Goal: Communication & Community: Answer question/provide support

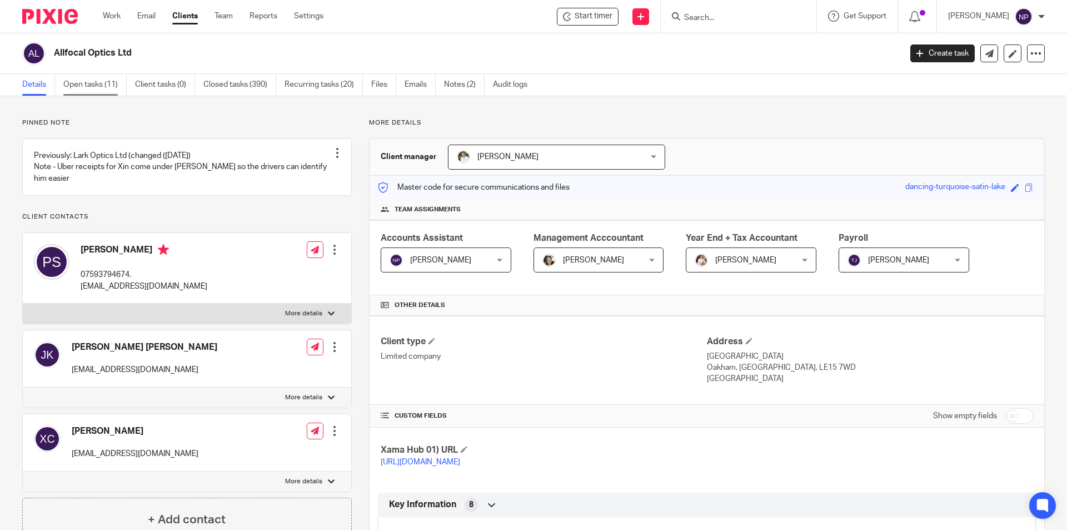
click at [105, 86] on link "Open tasks (11)" at bounding box center [94, 85] width 63 height 22
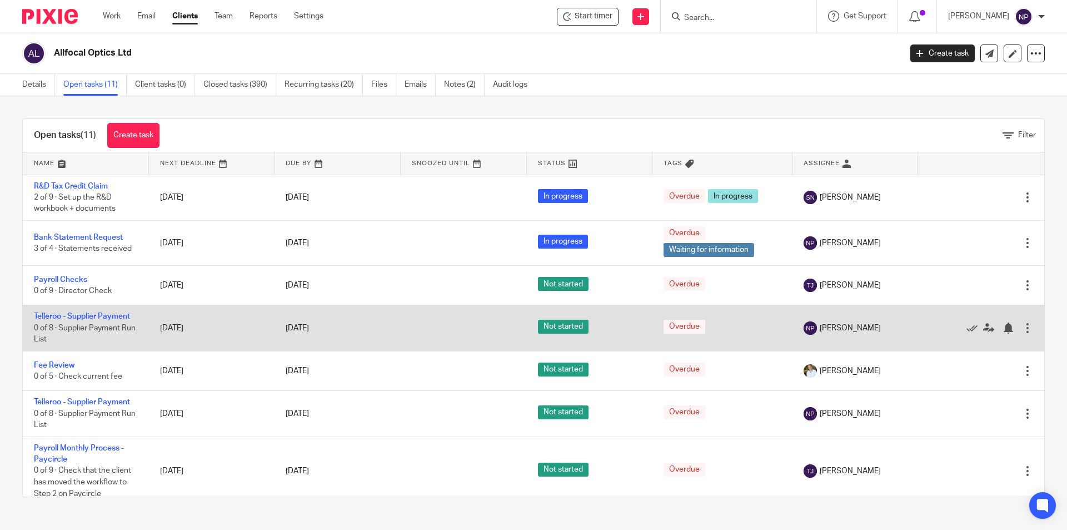
scroll to position [56, 0]
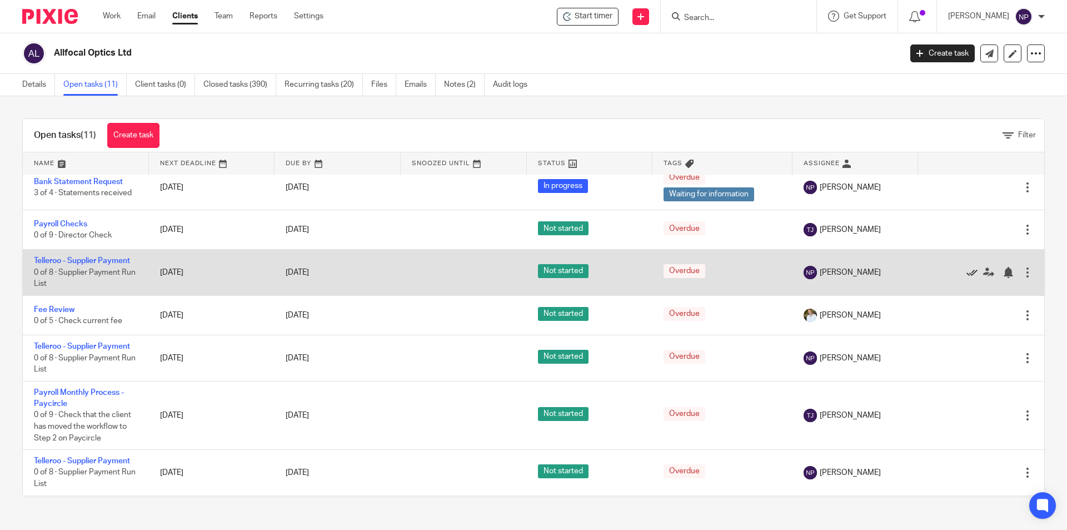
click at [967, 272] on icon at bounding box center [972, 272] width 11 height 11
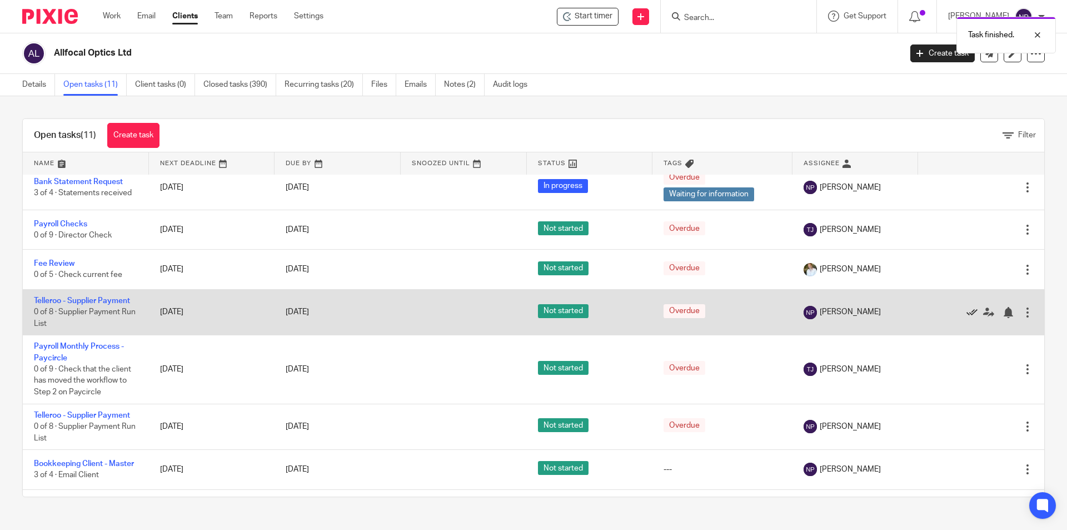
click at [967, 311] on icon at bounding box center [972, 312] width 11 height 11
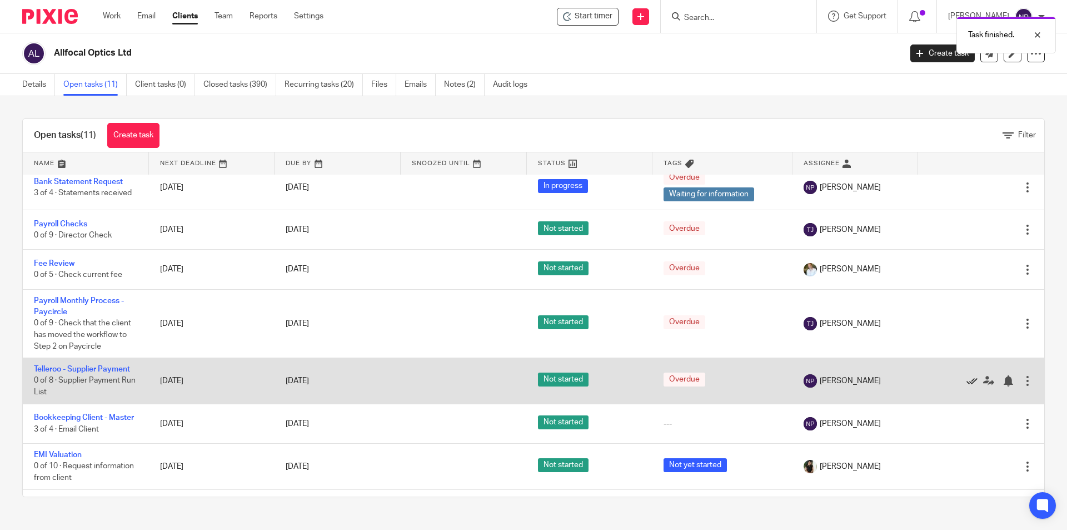
click at [967, 380] on icon at bounding box center [972, 380] width 11 height 11
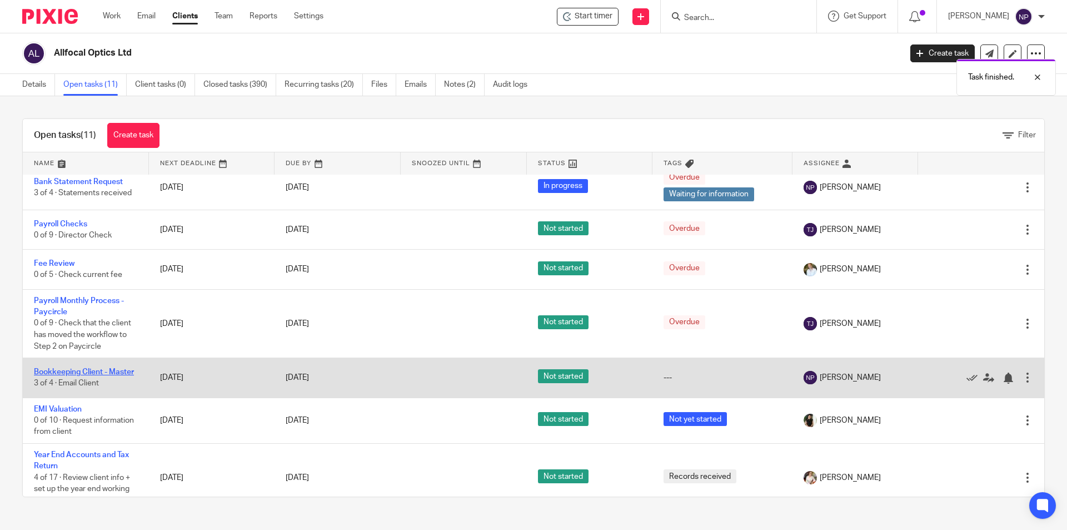
click at [97, 372] on link "Bookkeeping Client - Master" at bounding box center [84, 372] width 100 height 8
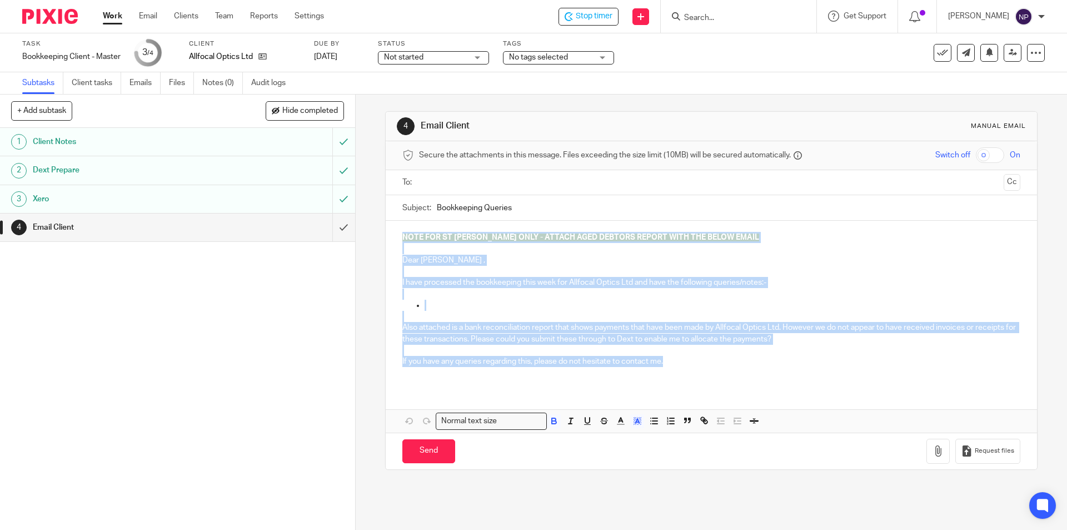
drag, startPoint x: 655, startPoint y: 357, endPoint x: 390, endPoint y: 229, distance: 294.6
click at [390, 229] on div "NOTE FOR ST JOHN ONLY - ATTACH AGED DEBTORS REPORT WITH THE BELOW EMAIL Dear Pa…" at bounding box center [711, 304] width 651 height 166
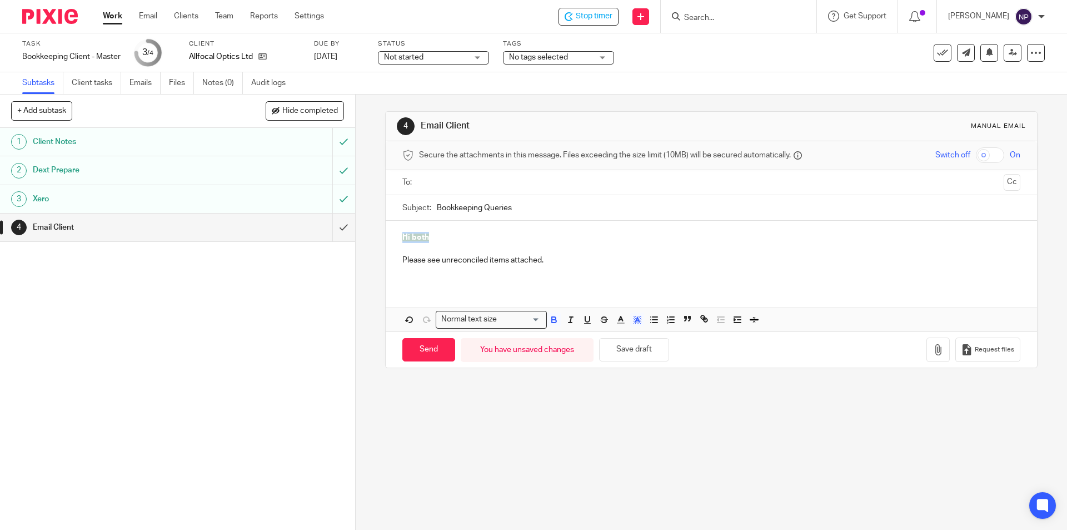
drag, startPoint x: 426, startPoint y: 237, endPoint x: 512, endPoint y: 310, distance: 112.8
click at [385, 240] on div "4 Email Client Manual email Secure the attachments in this message. Files excee…" at bounding box center [711, 239] width 652 height 257
click at [558, 322] on span at bounding box center [577, 320] width 67 height 17
click at [554, 322] on icon "button" at bounding box center [554, 320] width 10 height 10
click at [637, 322] on icon "button" at bounding box center [637, 322] width 1 height 1
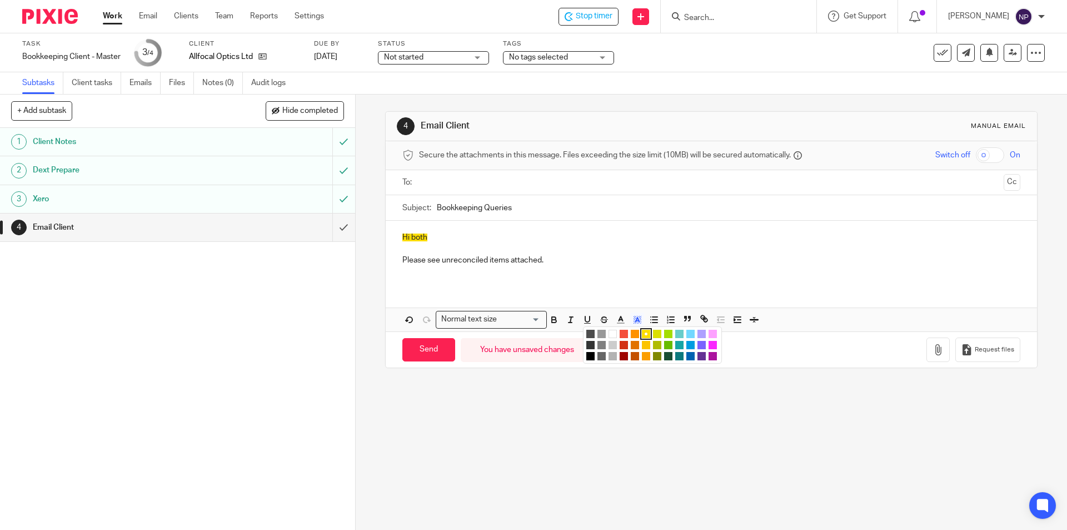
click at [609, 335] on li "color:#FFFFFF" at bounding box center [613, 334] width 8 height 8
click at [579, 264] on p "Please see unreconciled items attached." at bounding box center [711, 260] width 618 height 11
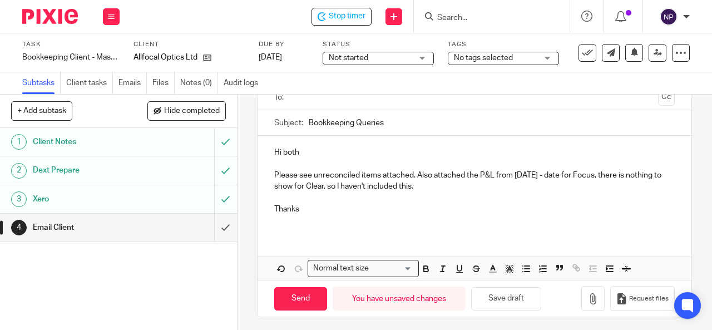
scroll to position [91, 0]
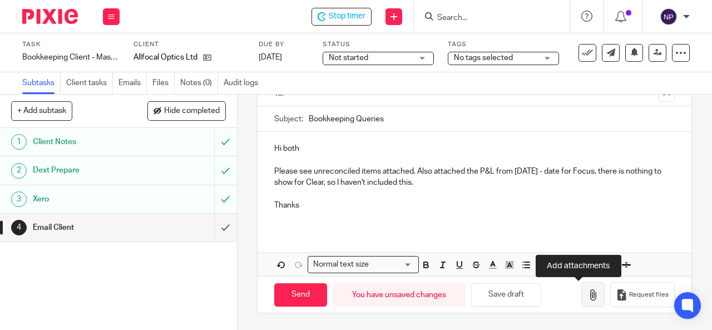
click at [587, 292] on icon "button" at bounding box center [592, 294] width 11 height 11
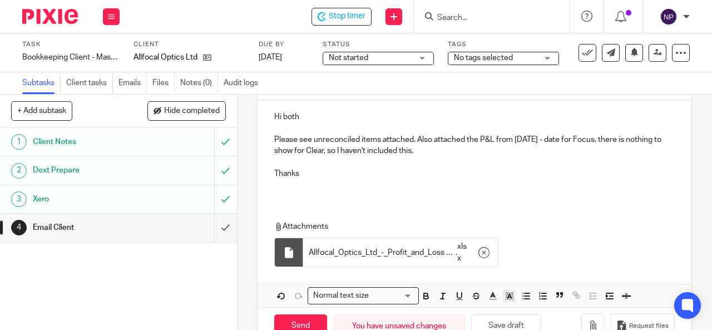
scroll to position [122, 0]
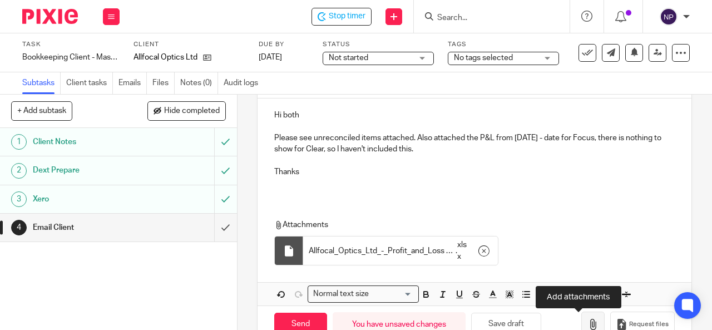
click at [587, 325] on icon "button" at bounding box center [592, 324] width 11 height 11
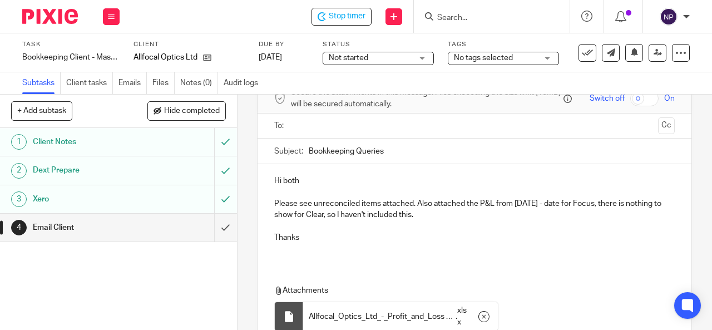
scroll to position [48, 0]
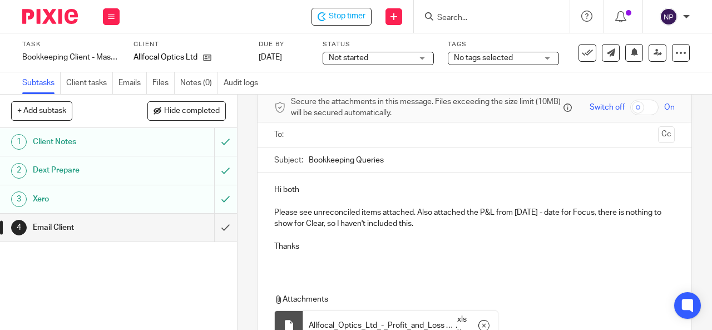
click at [286, 259] on p at bounding box center [474, 257] width 400 height 11
click at [443, 221] on p "Please see unreconciled items attached. Also attached the P&L from 1st Sept - d…" at bounding box center [474, 218] width 400 height 23
click at [389, 210] on p "Please see unreconciled items attached. Also attached the P&L from 1st Sept - d…" at bounding box center [474, 218] width 400 height 23
click at [385, 205] on p at bounding box center [474, 200] width 400 height 11
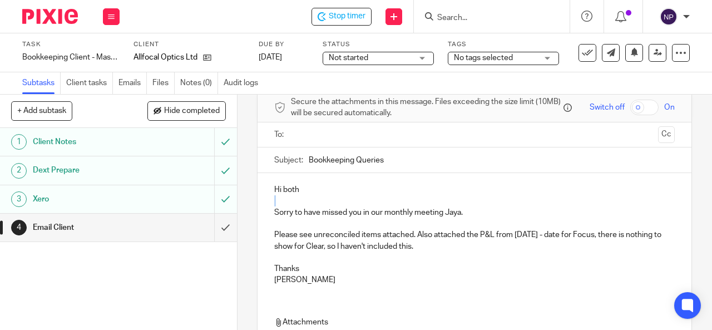
drag, startPoint x: 385, startPoint y: 205, endPoint x: 618, endPoint y: 109, distance: 251.8
click at [618, 109] on form "Secure the attachments in this message. Files exceeding the size limit (10MB) w…" at bounding box center [474, 283] width 434 height 380
click at [311, 141] on input "text" at bounding box center [474, 134] width 359 height 13
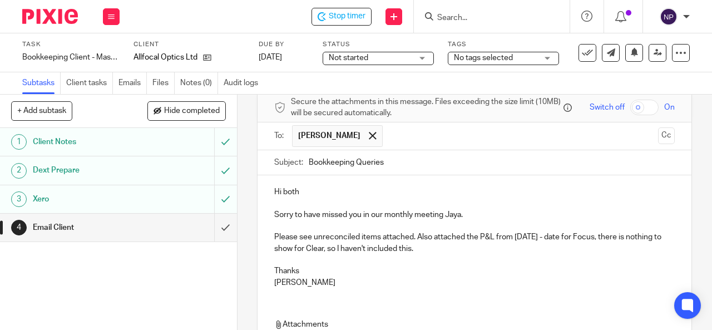
click at [409, 141] on input "text" at bounding box center [521, 136] width 266 height 22
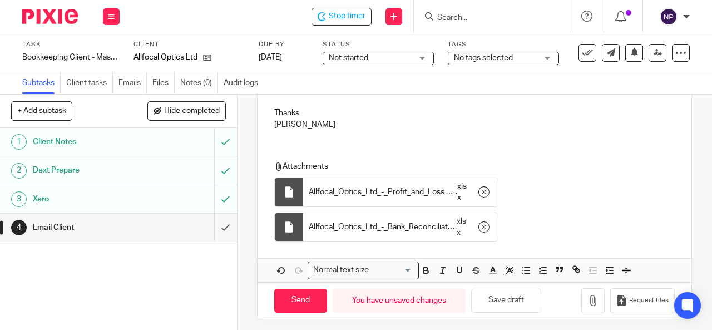
scroll to position [212, 0]
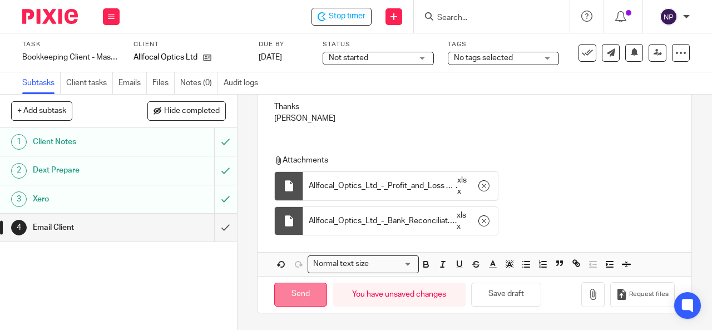
click at [297, 287] on input "Send" at bounding box center [300, 294] width 53 height 24
type input "Sent"
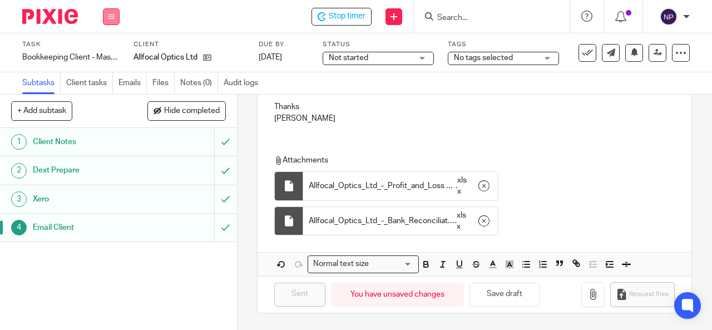
click at [117, 12] on button at bounding box center [111, 16] width 17 height 17
click at [111, 101] on link "Team" at bounding box center [105, 101] width 18 height 8
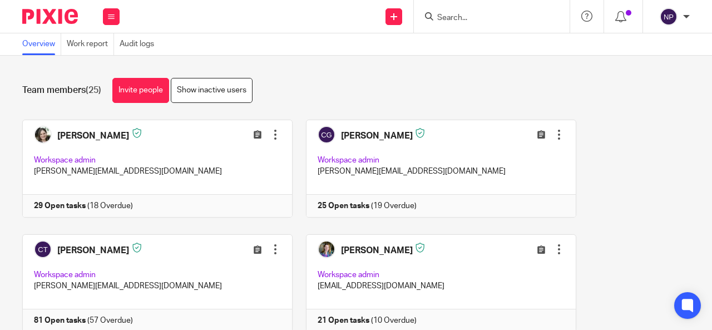
click at [301, 92] on div "Team members (25) Invite people Show inactive users" at bounding box center [355, 90] width 667 height 25
